Goal: Register for event/course

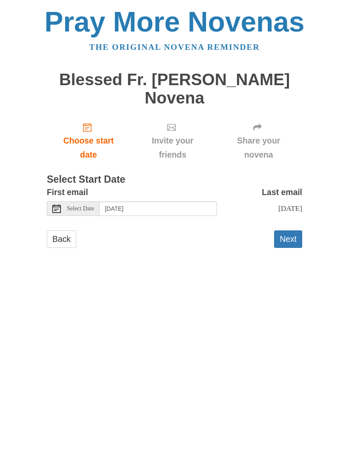
click at [324, 232] on div "Pray More Novenas The original novena reminder Blessed Fr. [PERSON_NAME] Novena…" at bounding box center [175, 136] width 320 height 273
click at [288, 235] on button "Next" at bounding box center [288, 239] width 28 height 17
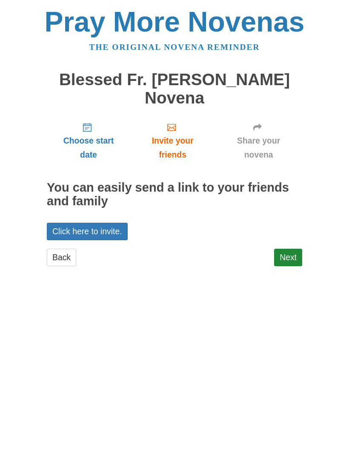
click at [293, 256] on link "Next" at bounding box center [288, 257] width 28 height 17
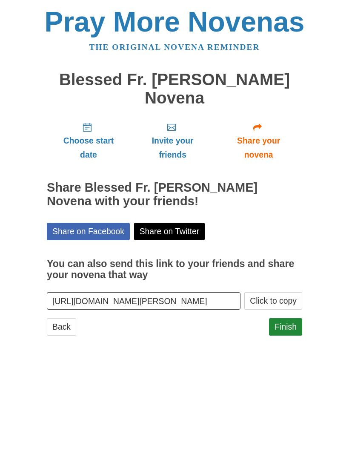
click at [290, 323] on link "Finish" at bounding box center [285, 326] width 33 height 17
